Goal: Task Accomplishment & Management: Use online tool/utility

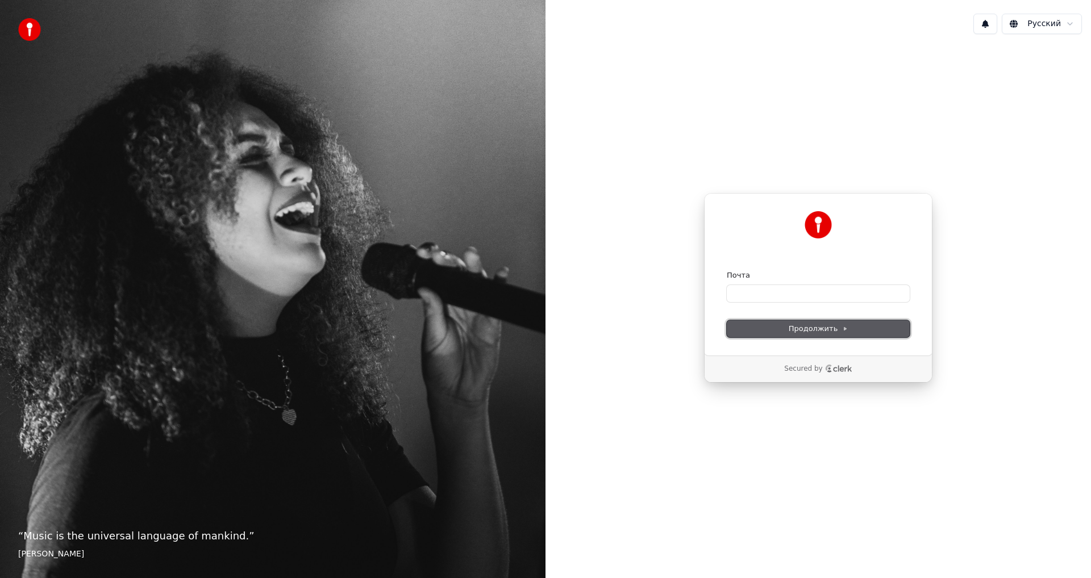
click at [827, 329] on span "Продолжить" at bounding box center [818, 329] width 60 height 10
click at [803, 298] on input "Почта" at bounding box center [818, 293] width 183 height 17
click at [727, 270] on button "submit" at bounding box center [727, 270] width 0 height 0
type input "**********"
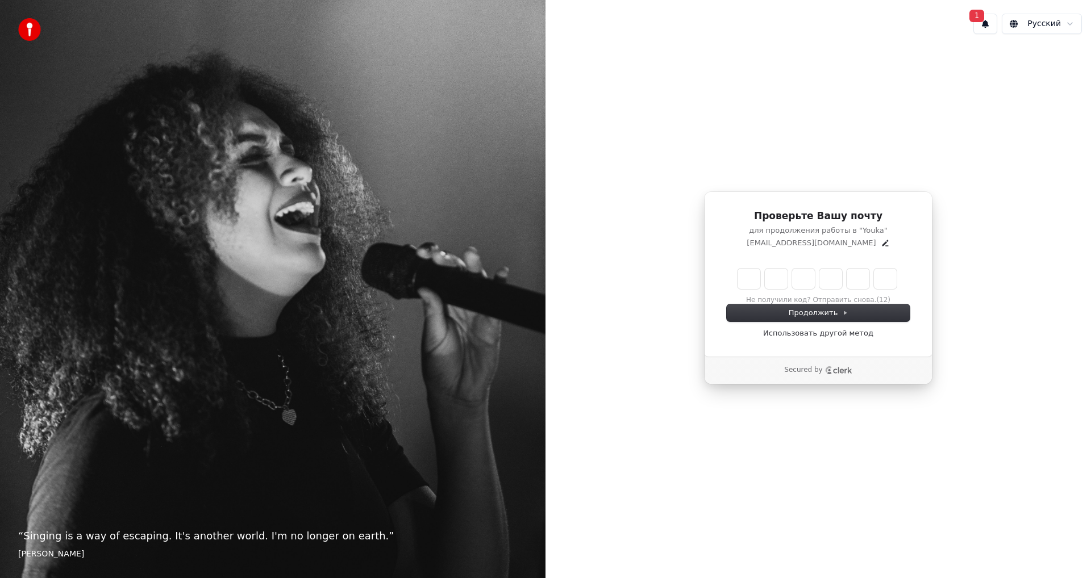
type input "******"
type input "*"
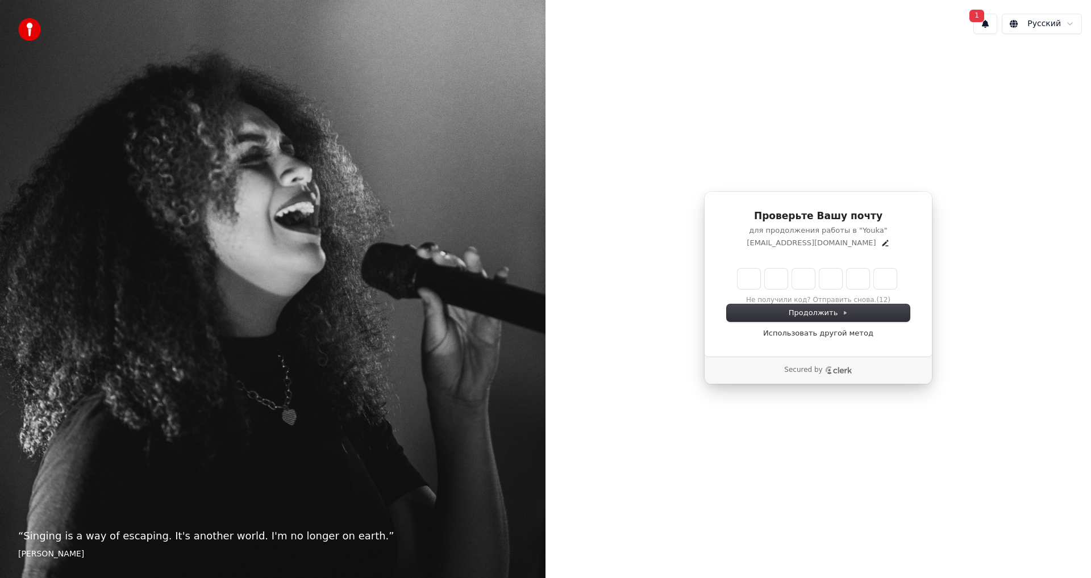
type input "*"
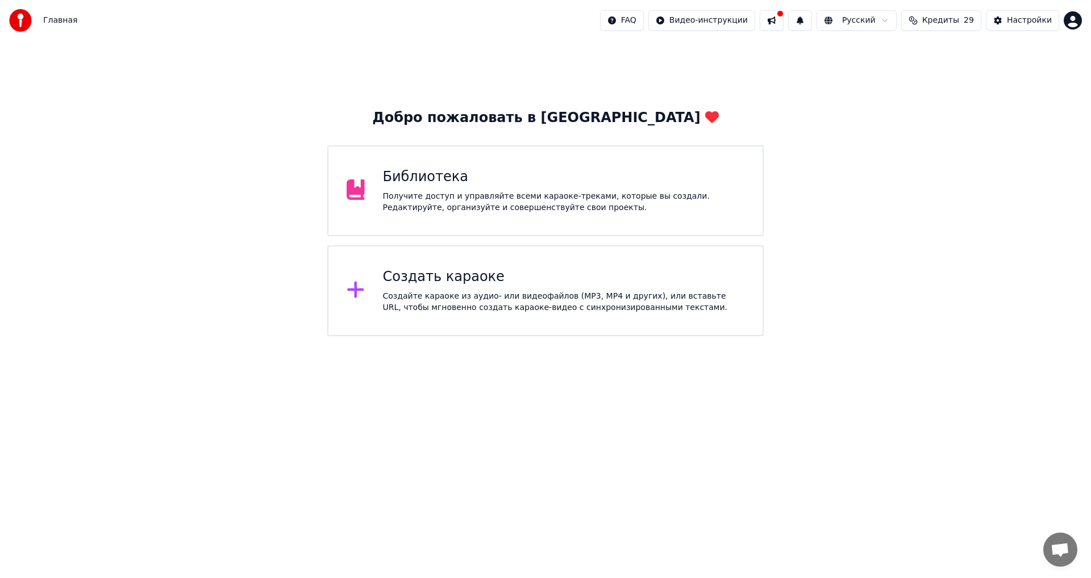
click at [950, 18] on span "Кредиты" at bounding box center [940, 20] width 37 height 11
click at [942, 106] on button "Обновить" at bounding box center [947, 105] width 69 height 20
click at [784, 99] on div "Добро пожаловать в Youka Библиотека Получите доступ и управляйте всеми караоке-…" at bounding box center [545, 188] width 1091 height 295
click at [457, 270] on div "Создать караоке" at bounding box center [564, 277] width 362 height 18
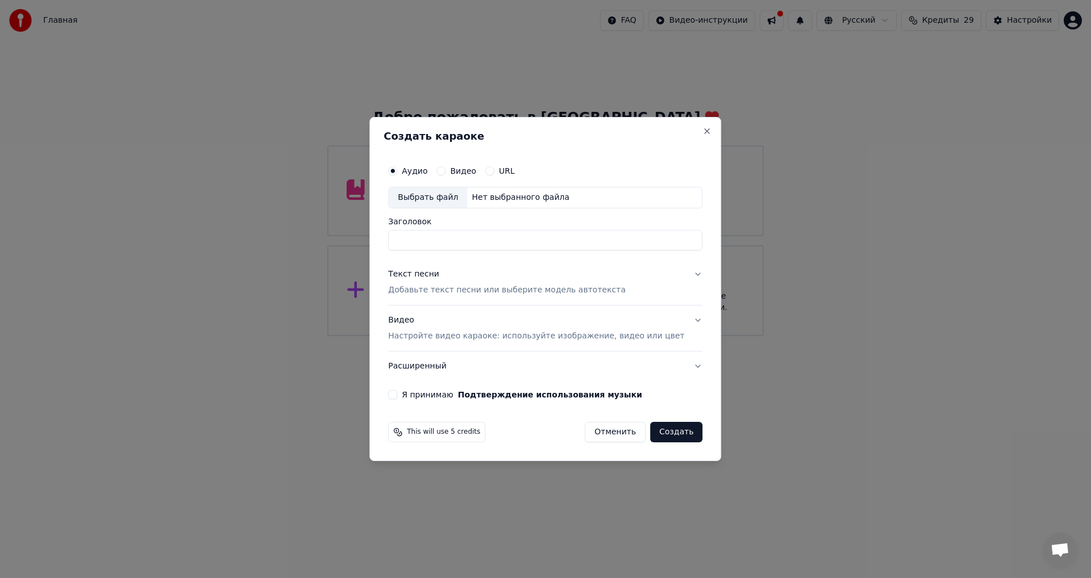
click at [609, 431] on button "Отменить" at bounding box center [615, 432] width 61 height 20
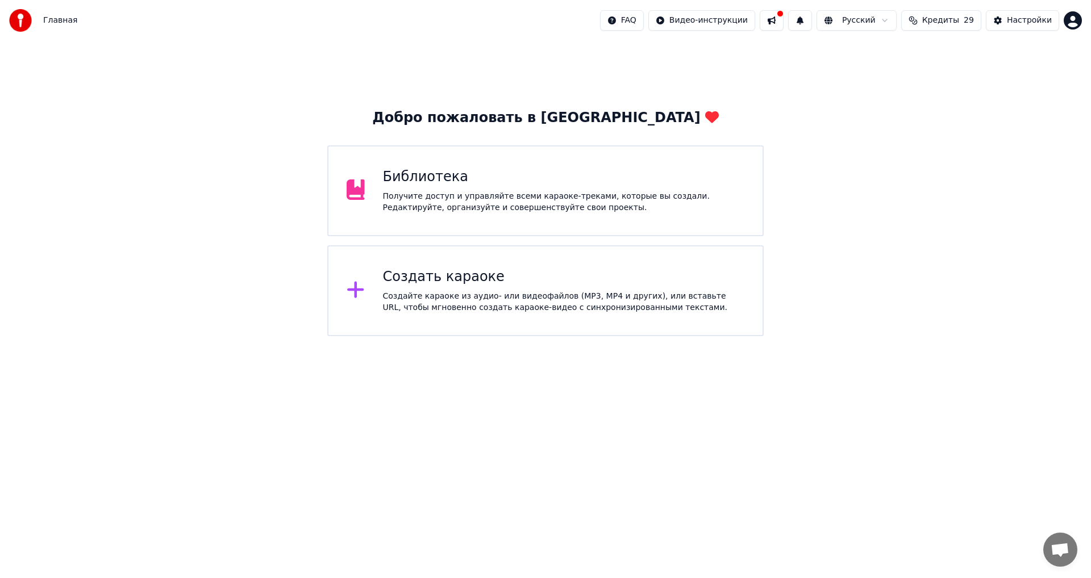
click at [971, 26] on button "Кредиты 29" at bounding box center [941, 20] width 80 height 20
click at [886, 77] on td "50" at bounding box center [876, 75] width 55 height 20
click at [953, 107] on button "Обновить" at bounding box center [947, 105] width 69 height 20
click at [897, 163] on div "Добро пожаловать в Youka Библиотека Получите доступ и управляйте всеми караоке-…" at bounding box center [545, 188] width 1091 height 295
click at [1028, 22] on div "Настройки" at bounding box center [1029, 20] width 45 height 11
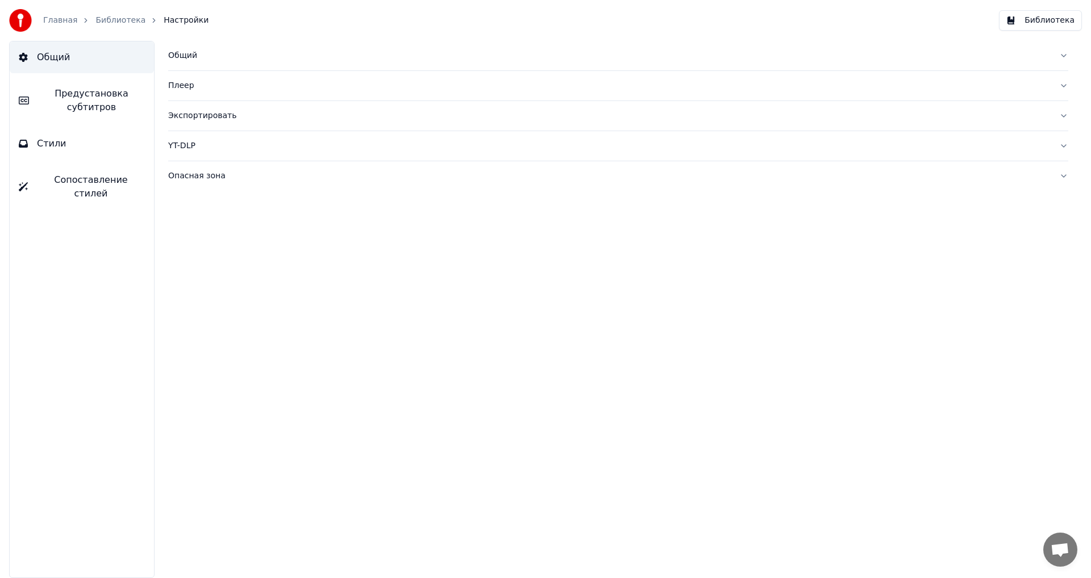
click at [62, 20] on link "Главная" at bounding box center [60, 20] width 34 height 11
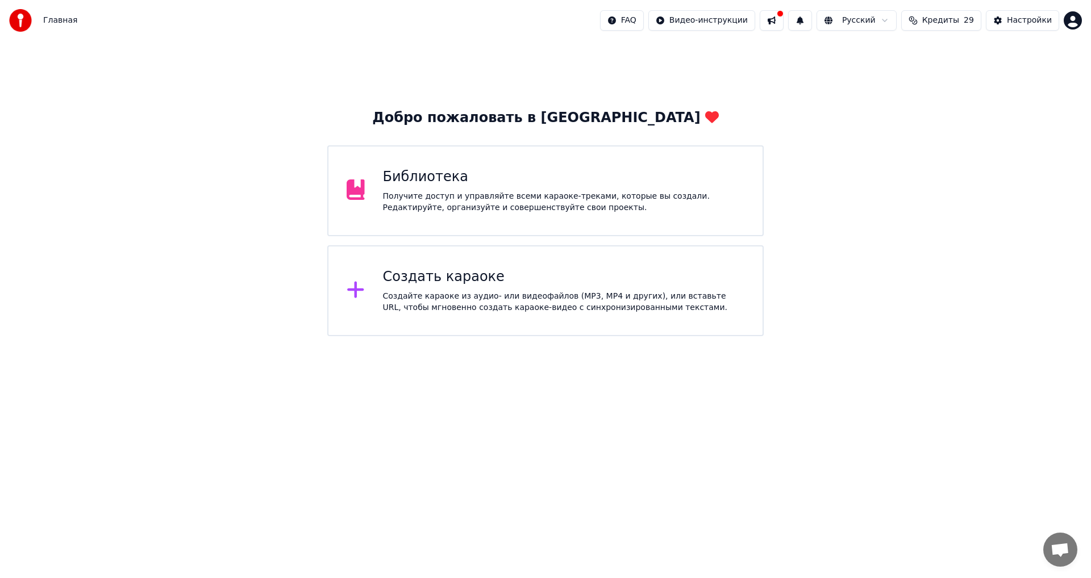
drag, startPoint x: 987, startPoint y: 108, endPoint x: 976, endPoint y: 104, distance: 11.5
click at [987, 108] on div "Добро пожаловать в Youka Библиотека Получите доступ и управляйте всеми караоке-…" at bounding box center [545, 188] width 1091 height 295
